Goal: Task Accomplishment & Management: Manage account settings

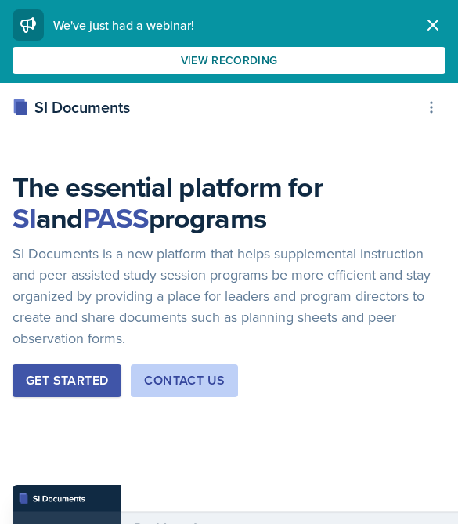
click at [83, 383] on div "Get Started" at bounding box center [67, 380] width 82 height 19
click at [427, 26] on icon "button" at bounding box center [432, 25] width 19 height 19
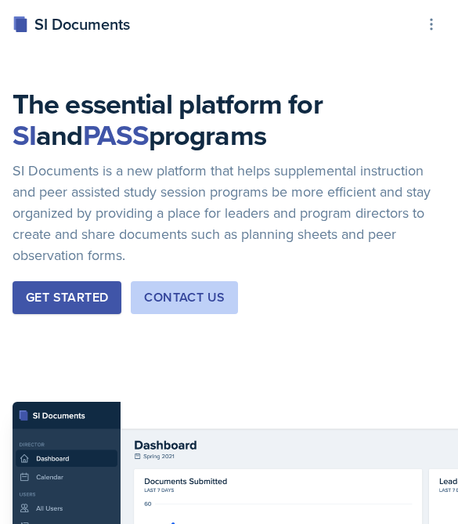
click at [429, 27] on icon at bounding box center [431, 24] width 16 height 16
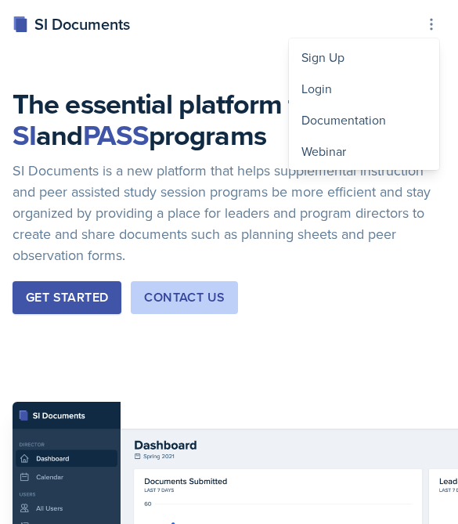
click at [329, 92] on div "Login" at bounding box center [364, 88] width 150 height 31
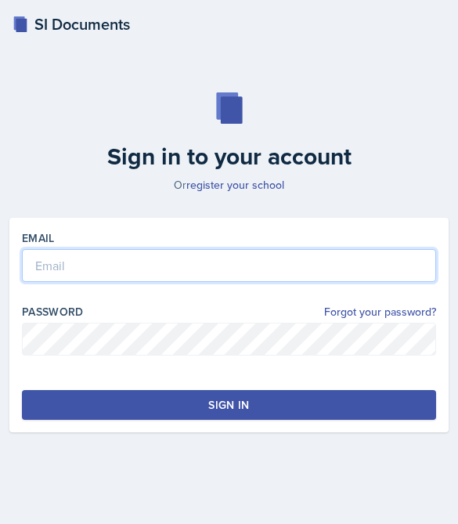
click at [178, 282] on input "email" at bounding box center [229, 265] width 414 height 33
click at [103, 282] on input "[PERSON_NAME]" at bounding box center [229, 265] width 414 height 33
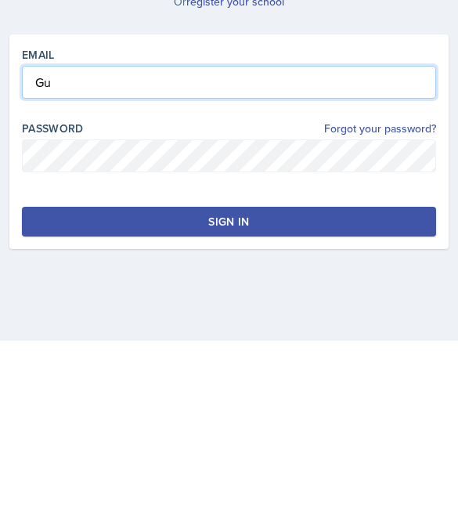
type input "G"
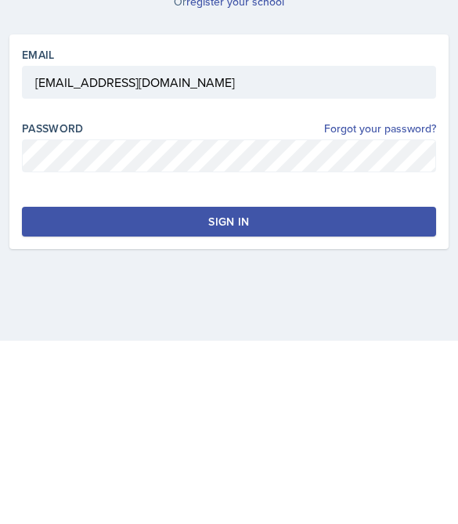
scroll to position [77, 0]
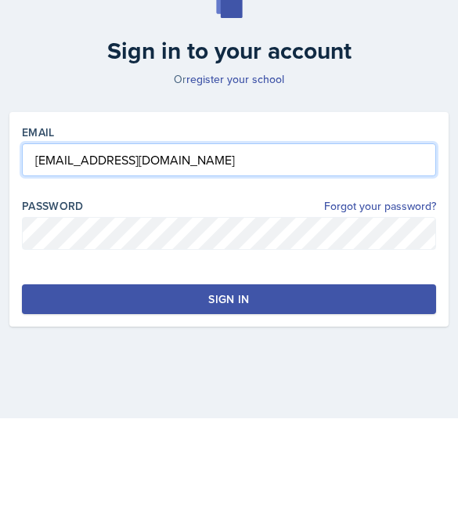
type input "[EMAIL_ADDRESS][DOMAIN_NAME]"
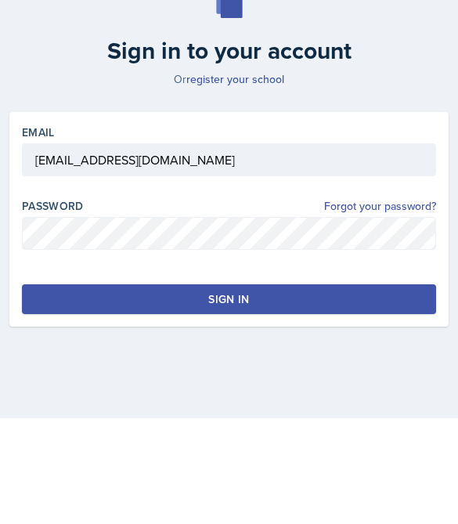
click at [345, 390] on button "Sign in" at bounding box center [229, 405] width 414 height 30
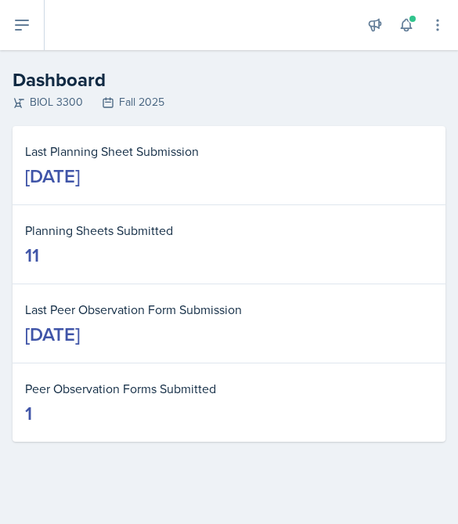
click at [19, 30] on icon at bounding box center [22, 24] width 13 height 9
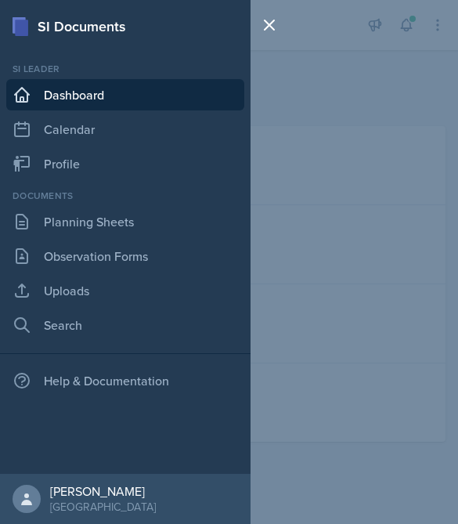
click at [300, 232] on div "SI Documents Si leader Dashboard Calendar Profile Documents Planning Sheets Obs…" at bounding box center [229, 262] width 458 height 524
